Goal: Navigation & Orientation: Find specific page/section

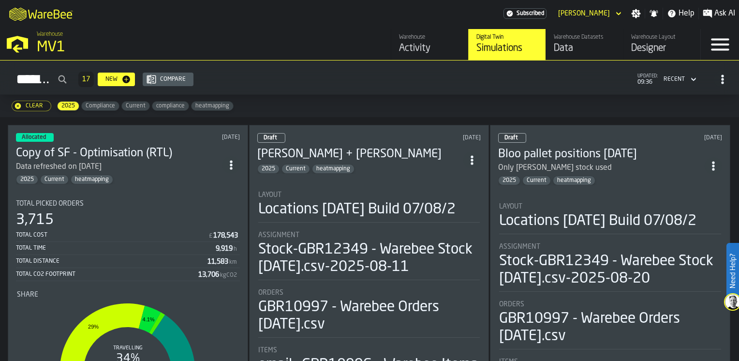
click at [572, 50] on div "Data" at bounding box center [584, 49] width 61 height 14
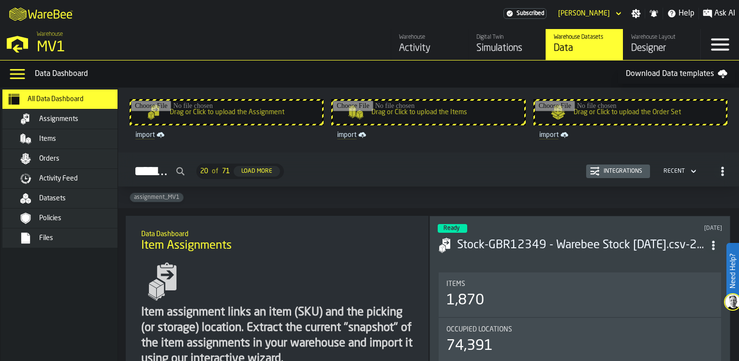
click at [60, 196] on span "Datasets" at bounding box center [52, 199] width 27 height 8
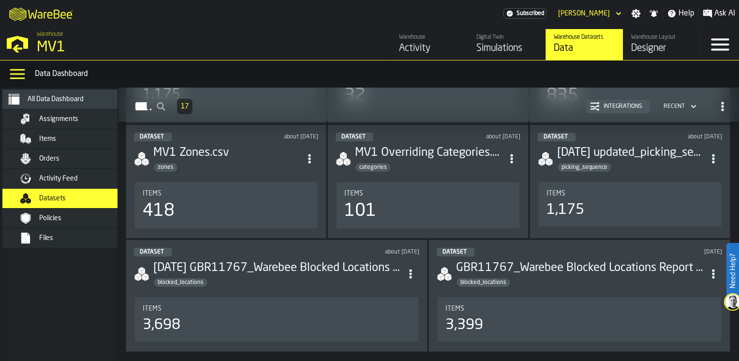
scroll to position [526, 0]
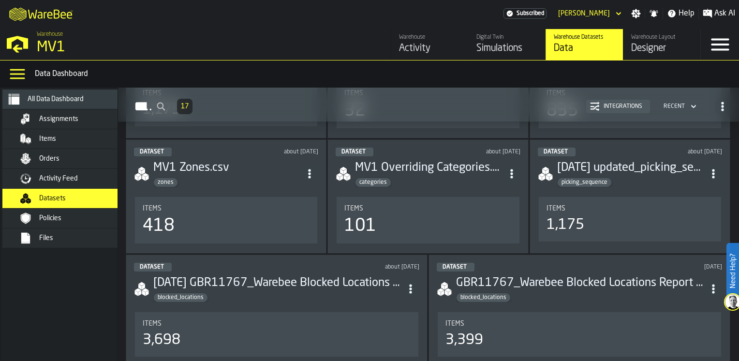
click at [616, 107] on div "Integrations" at bounding box center [623, 106] width 46 height 7
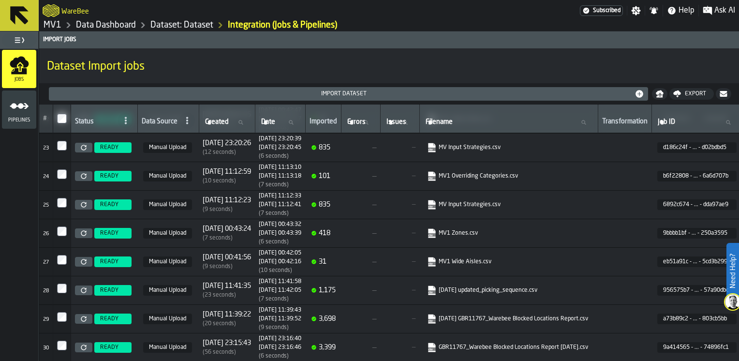
scroll to position [592, 0]
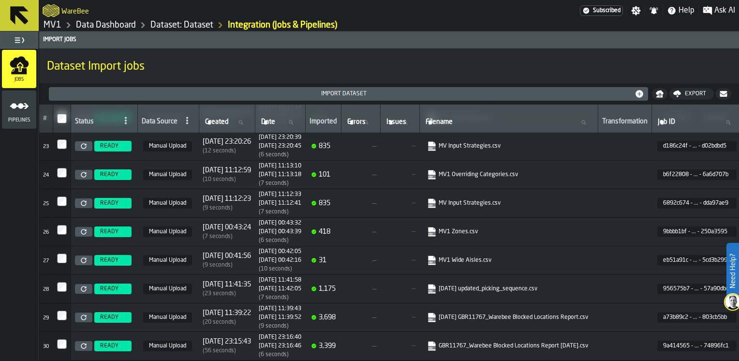
click at [57, 26] on link "MV1" at bounding box center [53, 25] width 18 height 11
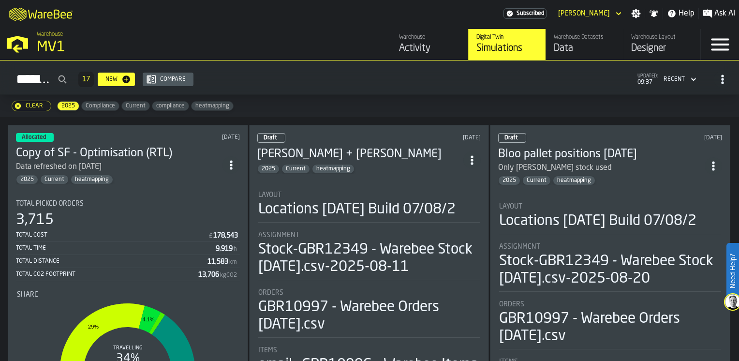
click at [409, 49] on div "Activity" at bounding box center [429, 49] width 61 height 14
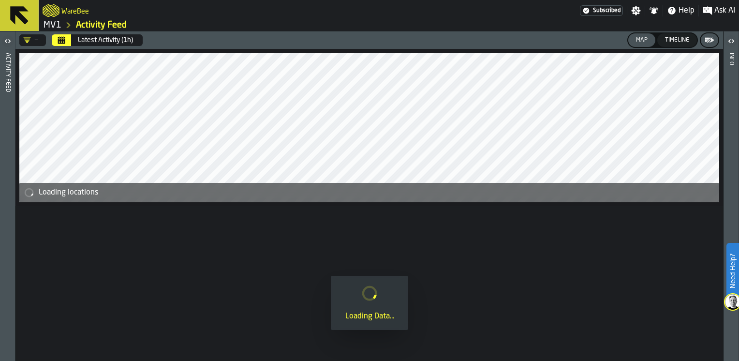
click at [51, 25] on link "MV1" at bounding box center [53, 25] width 18 height 11
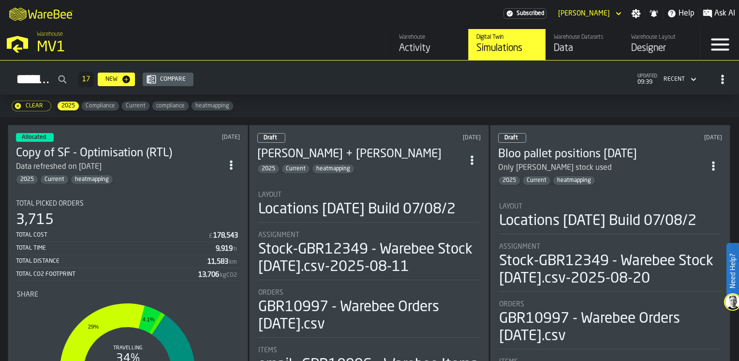
click at [232, 165] on span "ItemListCard-DashboardItemContainer" at bounding box center [231, 164] width 17 height 17
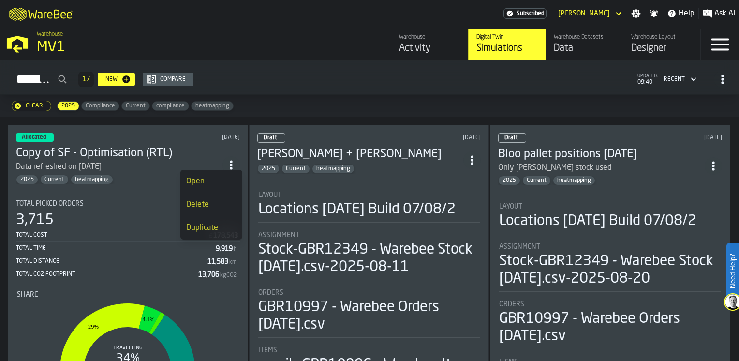
click at [447, 97] on div "Clear 2025 Compliance Current compliance heatmapping" at bounding box center [369, 106] width 739 height 22
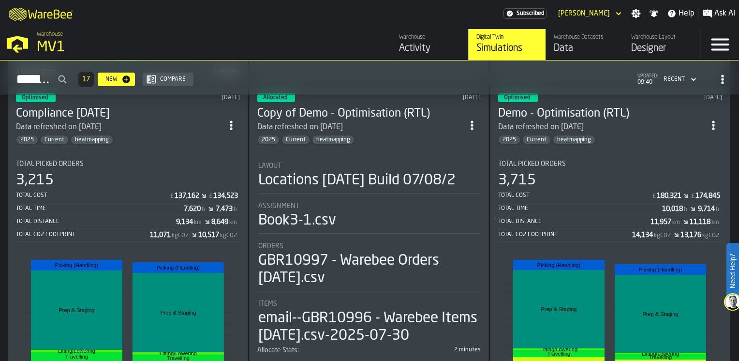
scroll to position [387, 0]
